Goal: Download file/media

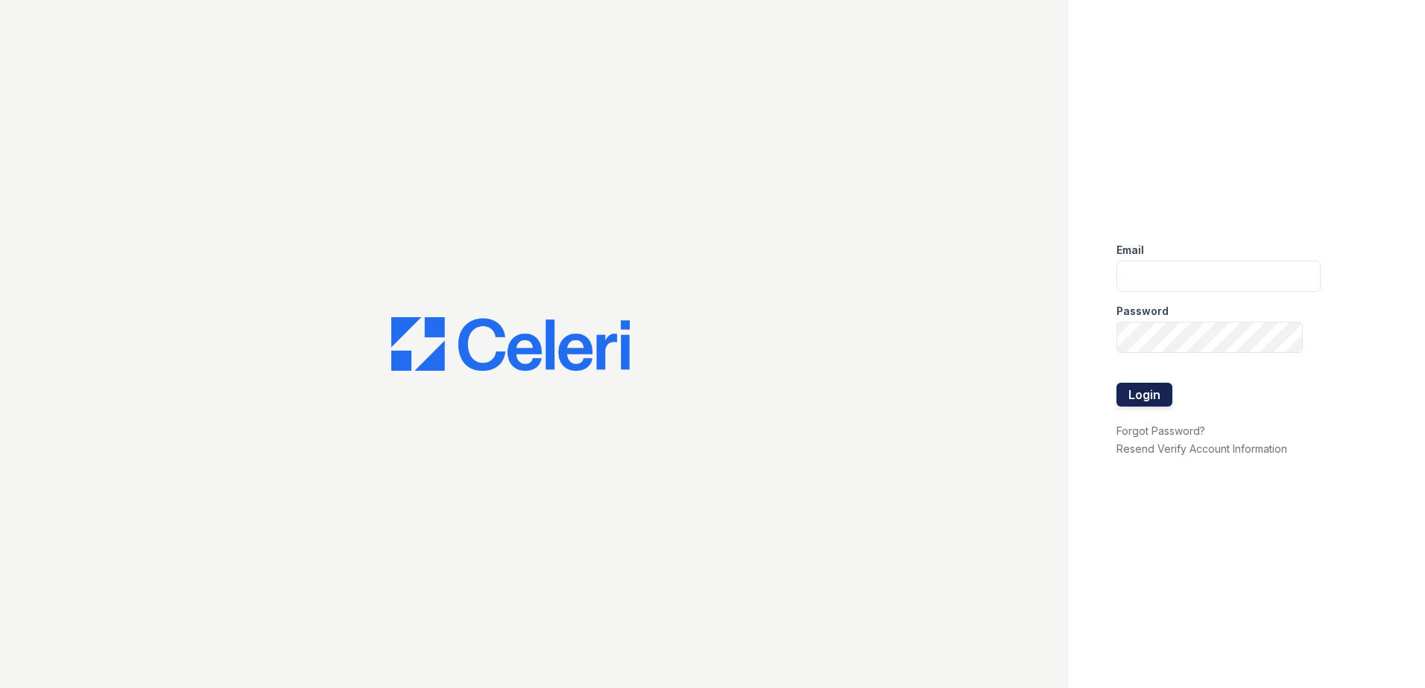
type input "asnaranjo@trinity-pm.com"
click at [1153, 391] on button "Login" at bounding box center [1144, 395] width 56 height 24
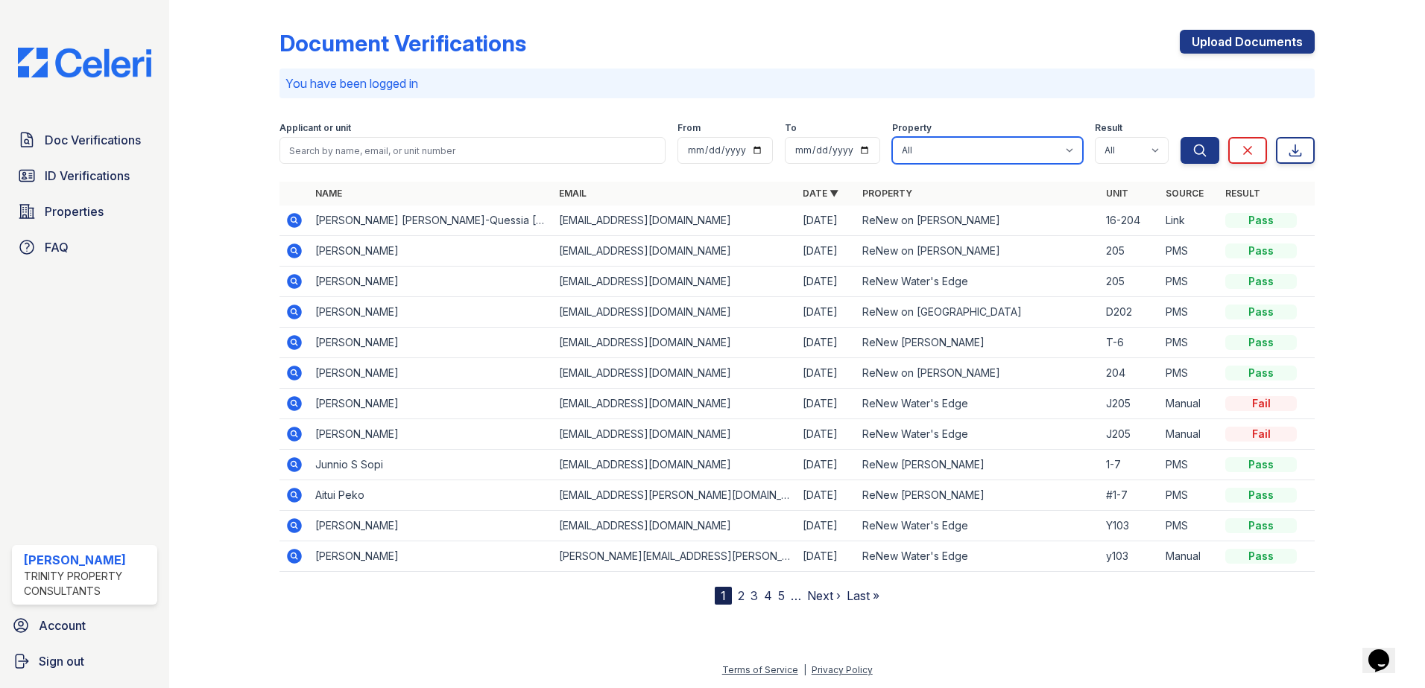
click at [1014, 145] on select "All Arrive Belay Arrive Belay + Noba Arrive [GEOGRAPHIC_DATA] ReNew [PERSON_NAM…" at bounding box center [987, 150] width 191 height 27
select select "37"
click at [893, 137] on select "All Arrive Belay Arrive Belay + Noba Arrive [GEOGRAPHIC_DATA] ReNew [PERSON_NAM…" at bounding box center [987, 150] width 191 height 27
click at [1195, 152] on icon "submit" at bounding box center [1199, 150] width 11 height 11
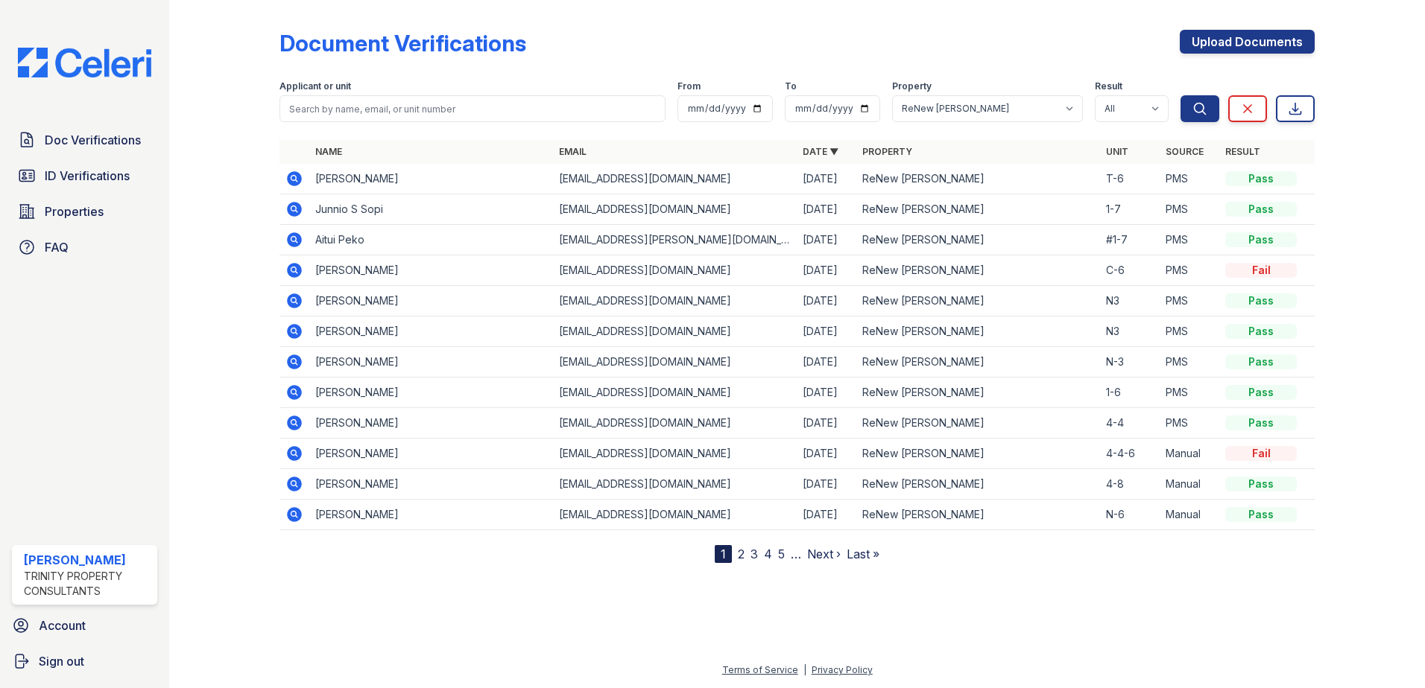
click at [300, 176] on icon at bounding box center [294, 178] width 15 height 15
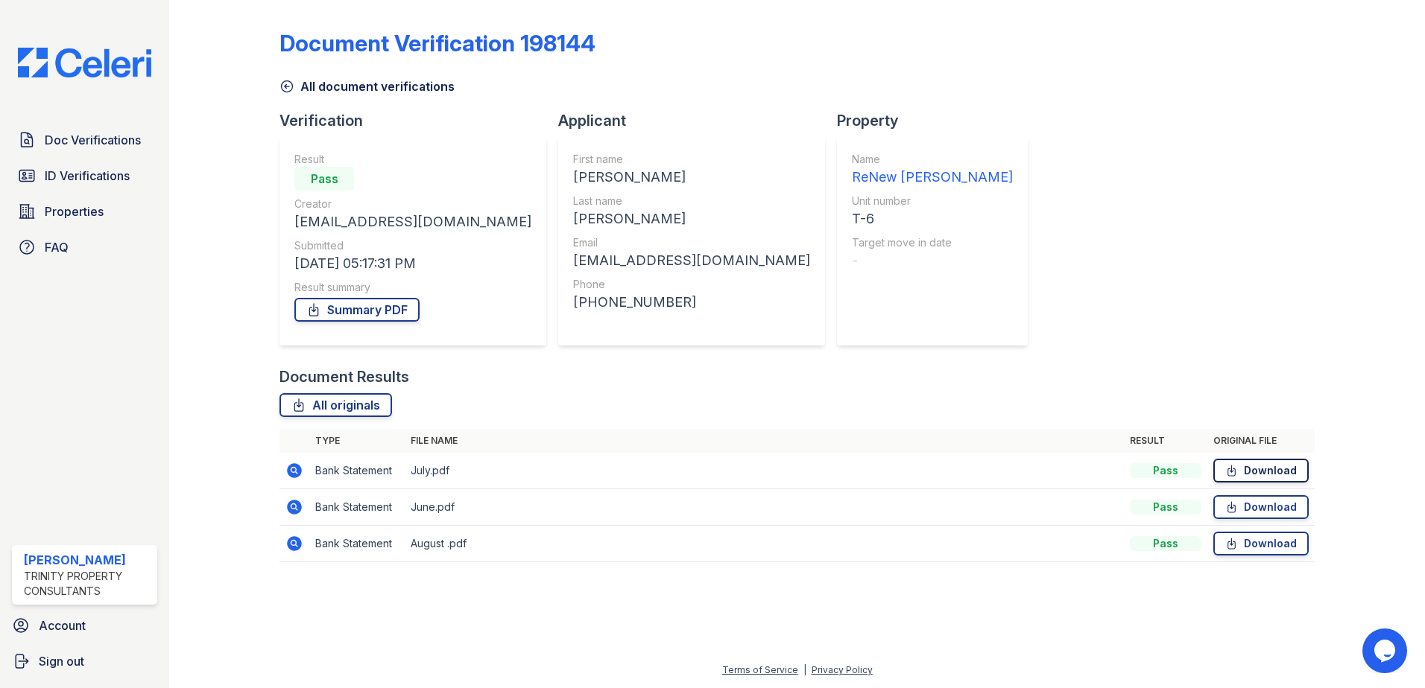
click at [1264, 467] on link "Download" at bounding box center [1260, 471] width 95 height 24
click at [1237, 541] on icon at bounding box center [1231, 543] width 13 height 15
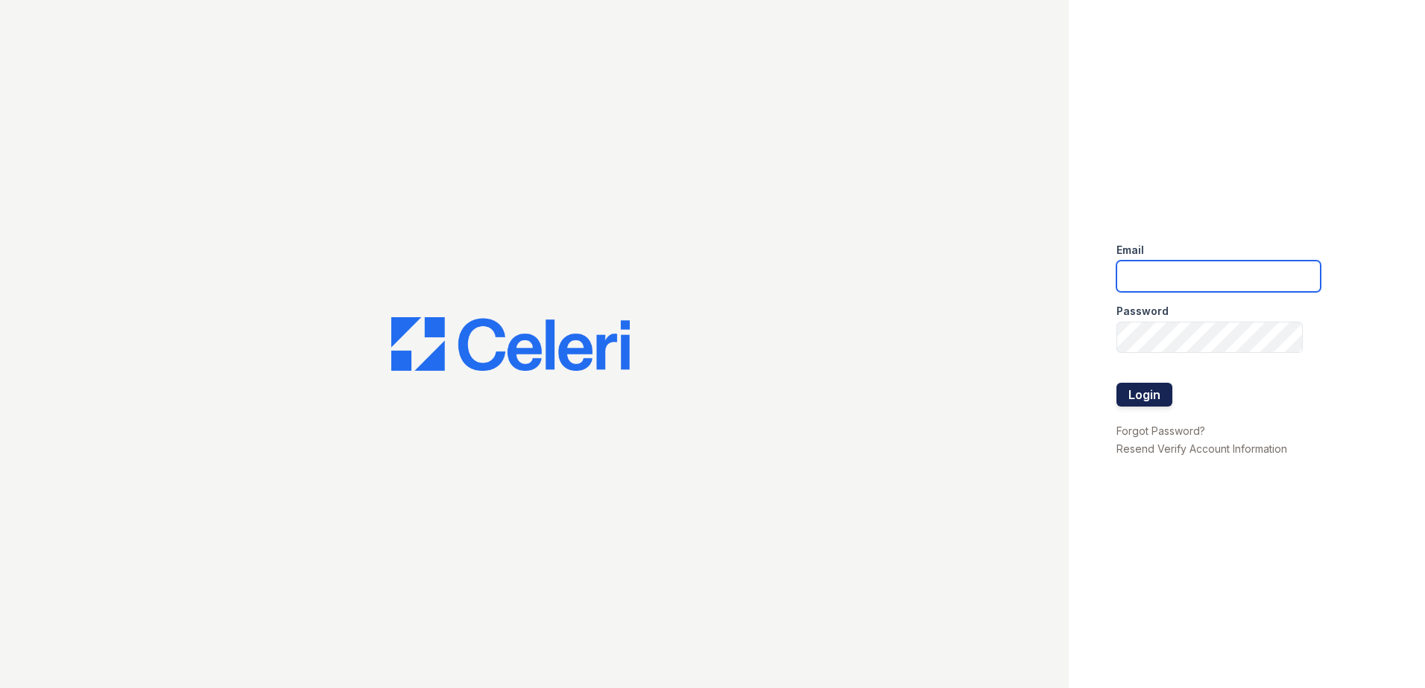
type input "[EMAIL_ADDRESS][DOMAIN_NAME]"
click at [1138, 404] on button "Login" at bounding box center [1144, 395] width 56 height 24
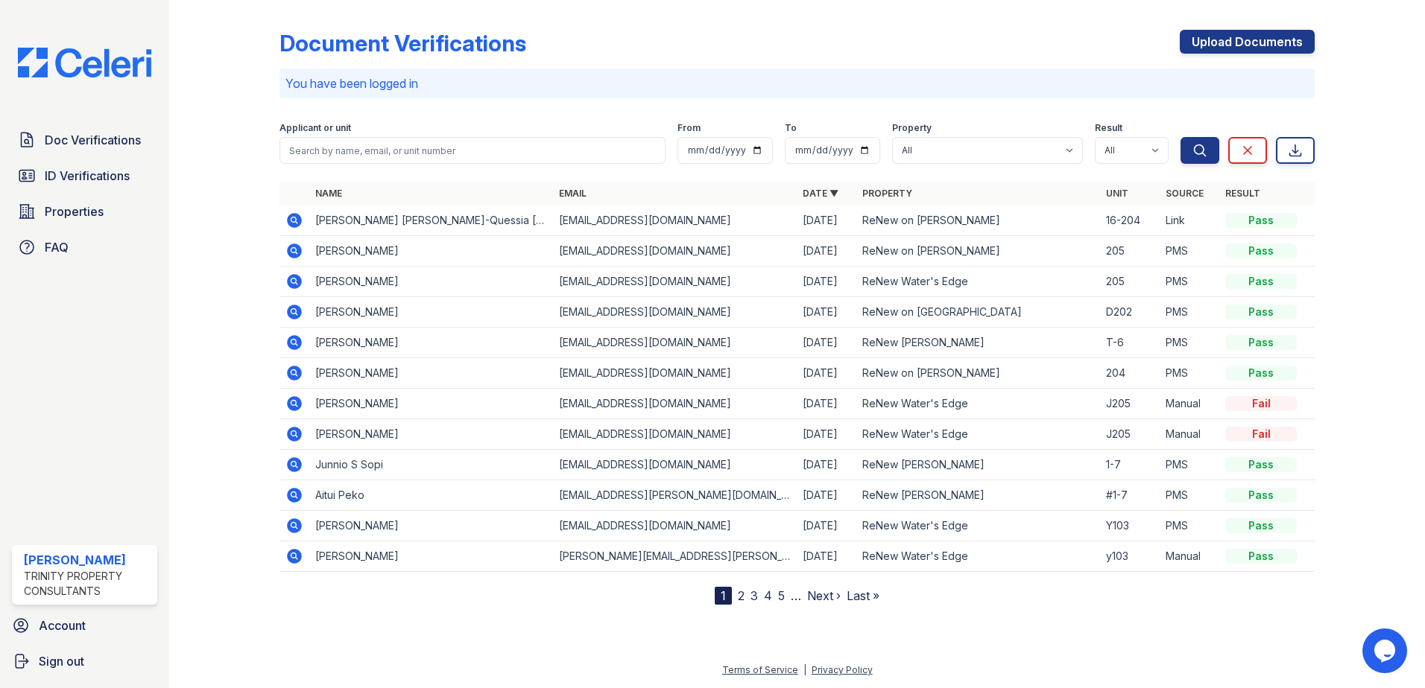
click at [1016, 134] on div "Property" at bounding box center [987, 129] width 191 height 15
click at [1000, 159] on select "All Arrive Belay Arrive Belay + Noba Arrive North Bend ReNew Lea Hill ReNew on …" at bounding box center [987, 150] width 191 height 27
select select "580"
click at [893, 137] on select "All Arrive Belay Arrive Belay + Noba Arrive North Bend ReNew Lea Hill ReNew on …" at bounding box center [987, 150] width 191 height 27
click at [1198, 151] on icon "submit" at bounding box center [1199, 150] width 15 height 15
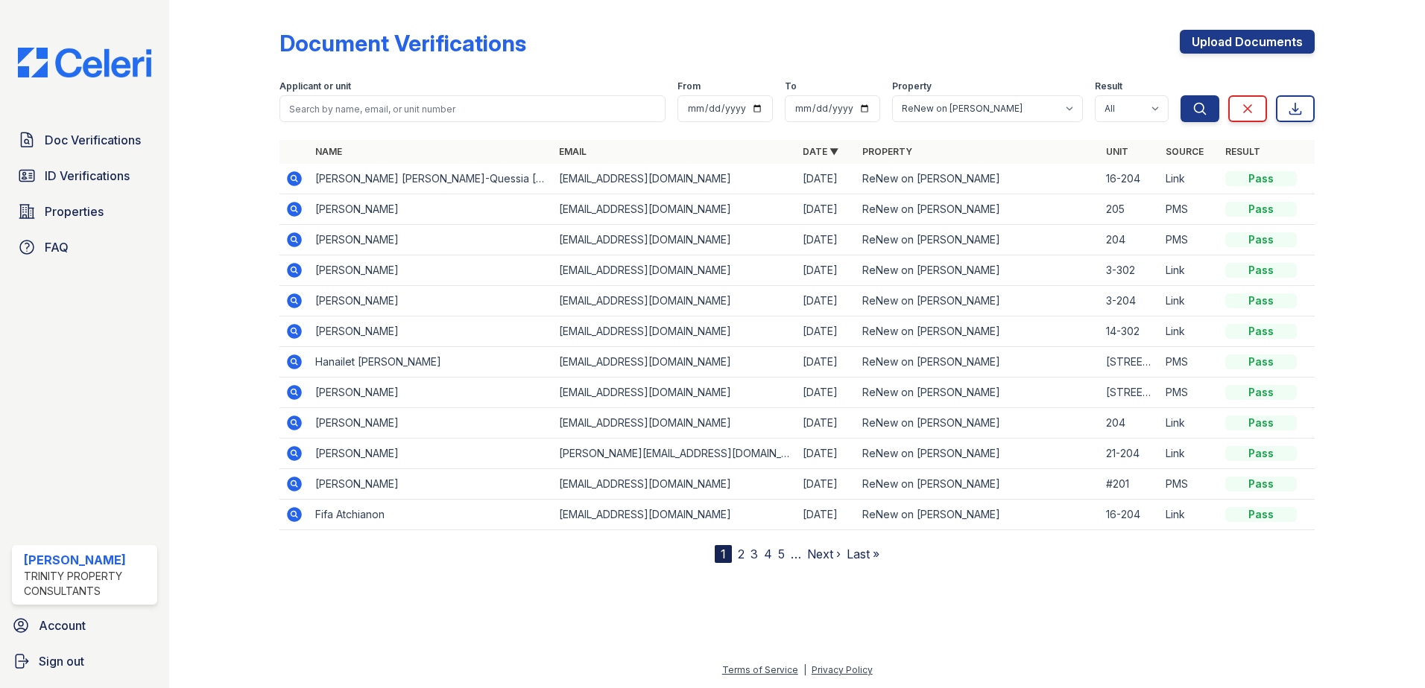
click at [294, 299] on icon at bounding box center [293, 300] width 4 height 4
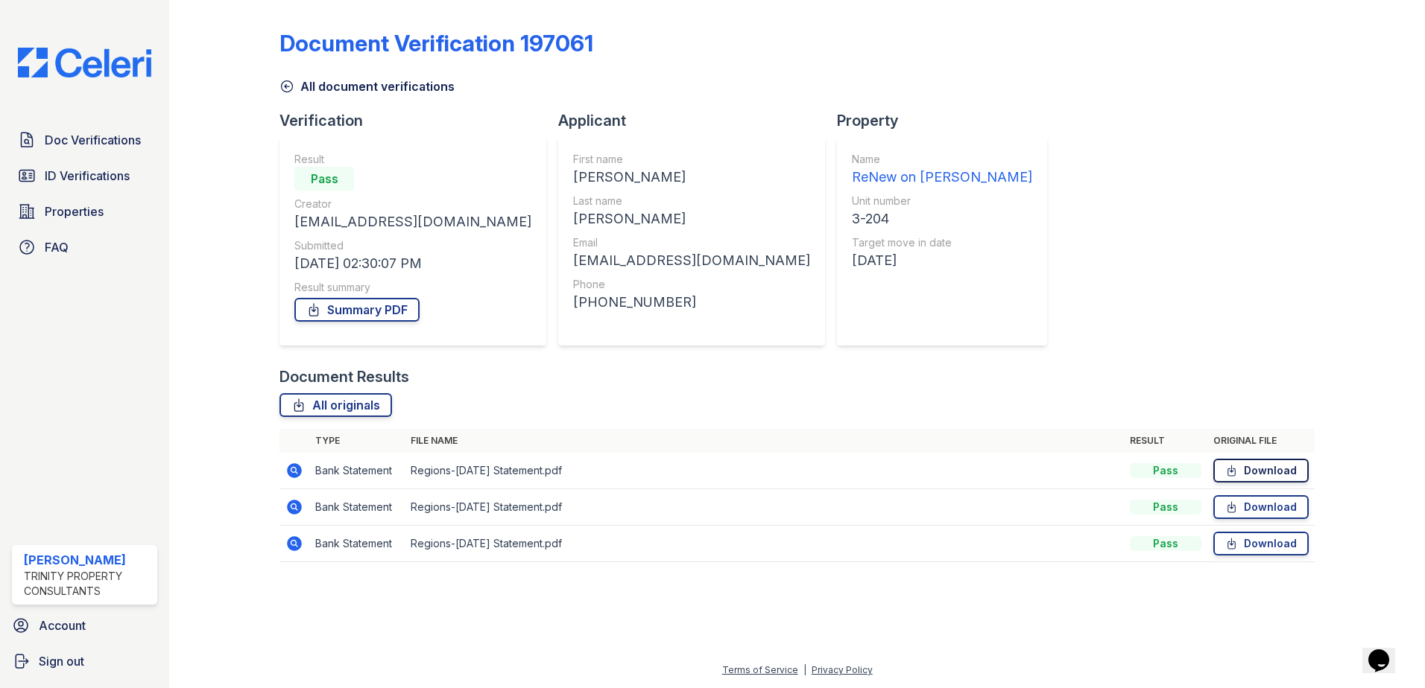
click at [1254, 474] on link "Download" at bounding box center [1260, 471] width 95 height 24
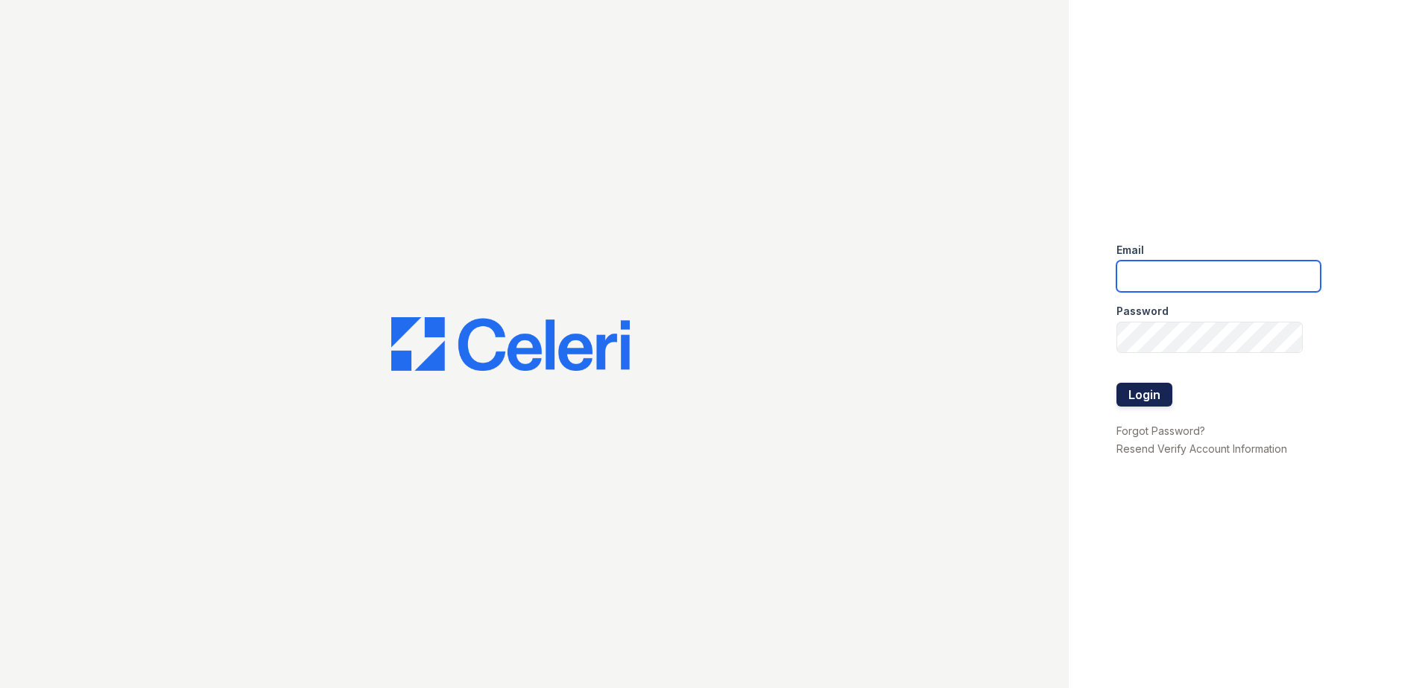
type input "[EMAIL_ADDRESS][DOMAIN_NAME]"
click at [1146, 393] on button "Login" at bounding box center [1144, 395] width 56 height 24
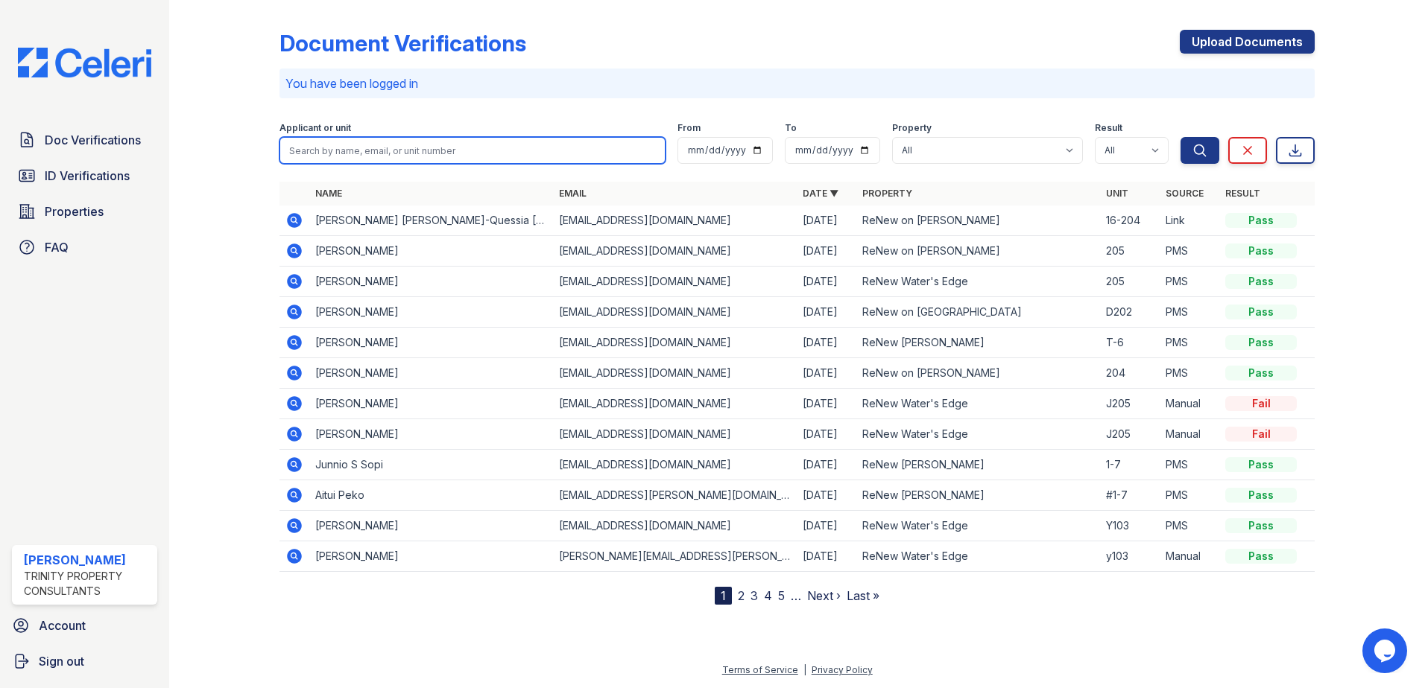
click at [510, 159] on input "search" at bounding box center [472, 150] width 386 height 27
type input "Cierra"
click at [1180, 137] on button "Search" at bounding box center [1199, 150] width 39 height 27
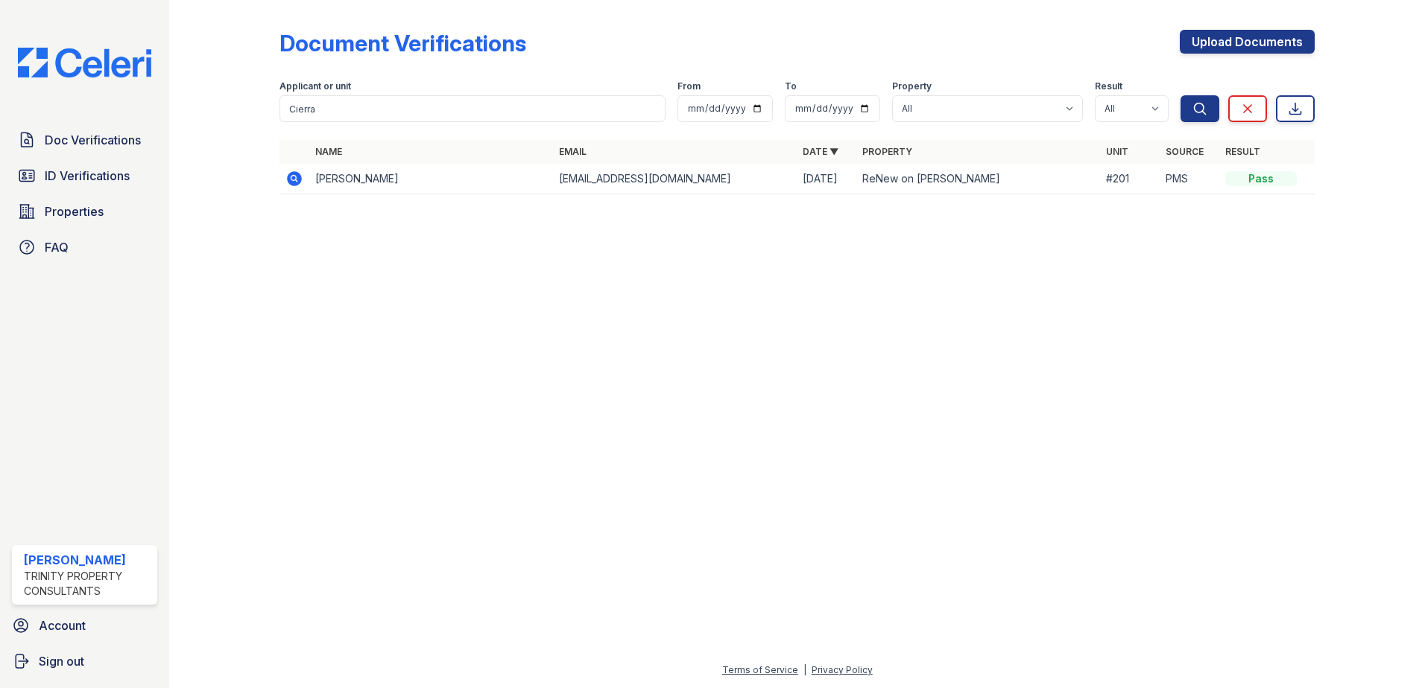
click at [295, 181] on icon at bounding box center [294, 178] width 15 height 15
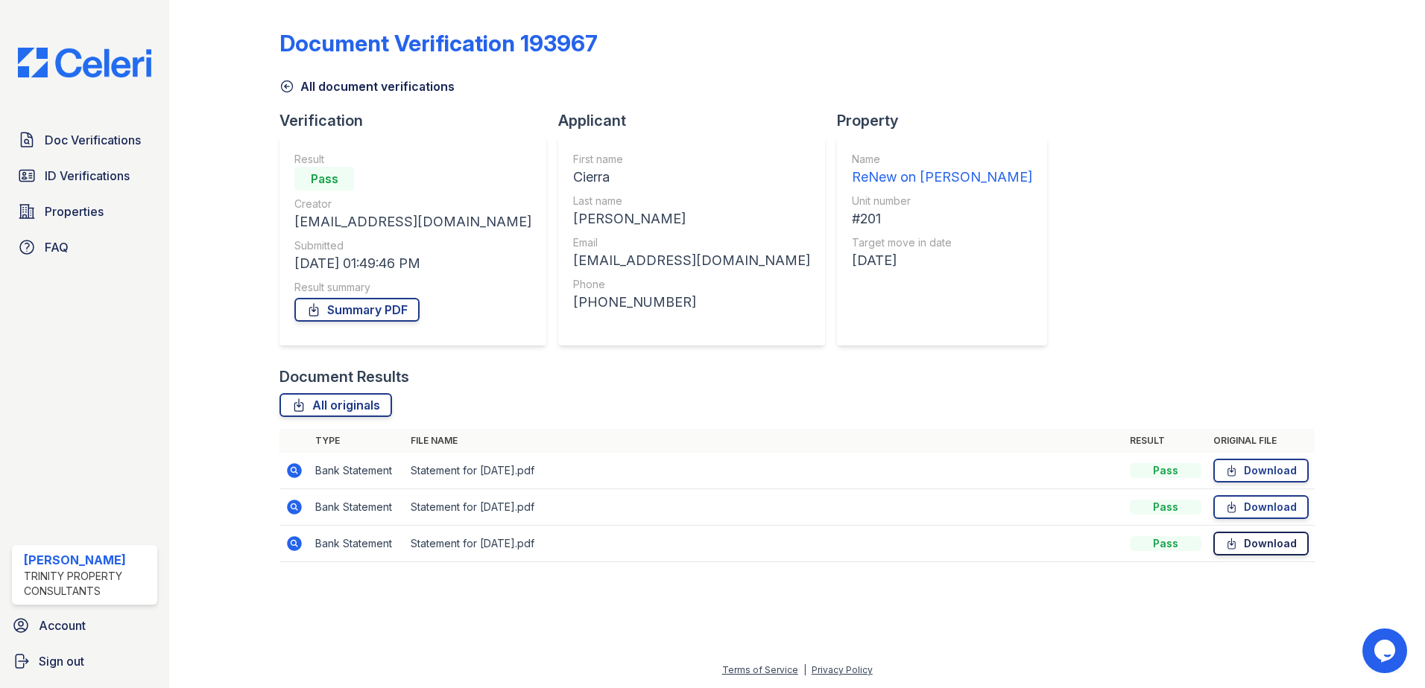
click at [1255, 542] on link "Download" at bounding box center [1260, 544] width 95 height 24
click at [1258, 501] on link "Download" at bounding box center [1260, 507] width 95 height 24
click at [1281, 466] on link "Download" at bounding box center [1260, 471] width 95 height 24
